Goal: Find specific page/section: Find specific page/section

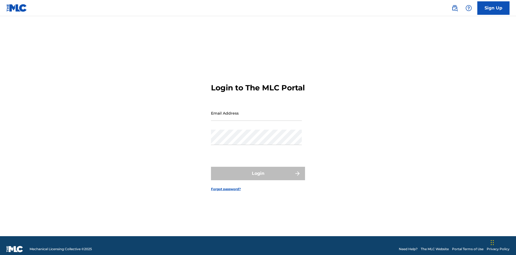
scroll to position [7, 0]
click at [257, 111] on input "Email Address" at bounding box center [256, 112] width 91 height 15
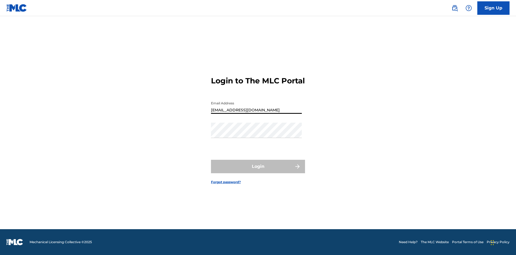
type input "[EMAIL_ADDRESS][DOMAIN_NAME]"
click at [258, 171] on button "Login" at bounding box center [258, 166] width 94 height 13
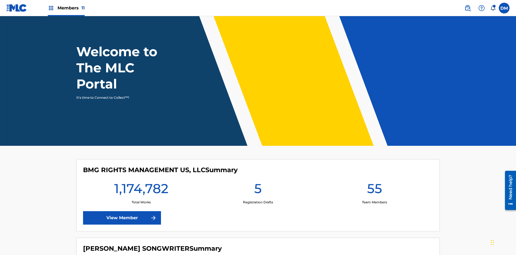
click at [66, 8] on span "Members 11" at bounding box center [71, 8] width 27 height 6
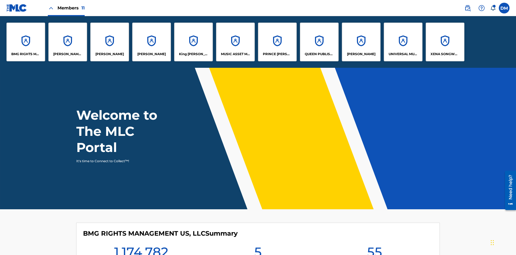
click at [193, 54] on p "King [PERSON_NAME]" at bounding box center [193, 54] width 29 height 5
